Goal: Navigation & Orientation: Find specific page/section

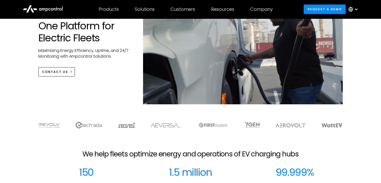
scroll to position [125, 0]
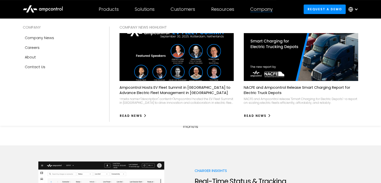
click at [263, 10] on div "Company" at bounding box center [261, 10] width 23 height 6
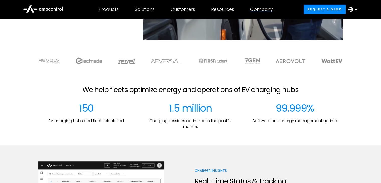
click at [263, 9] on div "Company" at bounding box center [261, 10] width 23 height 6
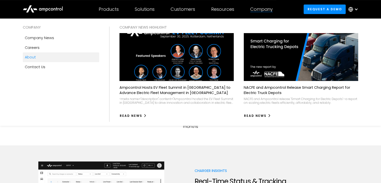
click at [30, 59] on div "About" at bounding box center [30, 57] width 11 height 6
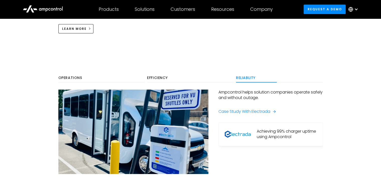
scroll to position [201, 0]
